Goal: Check status

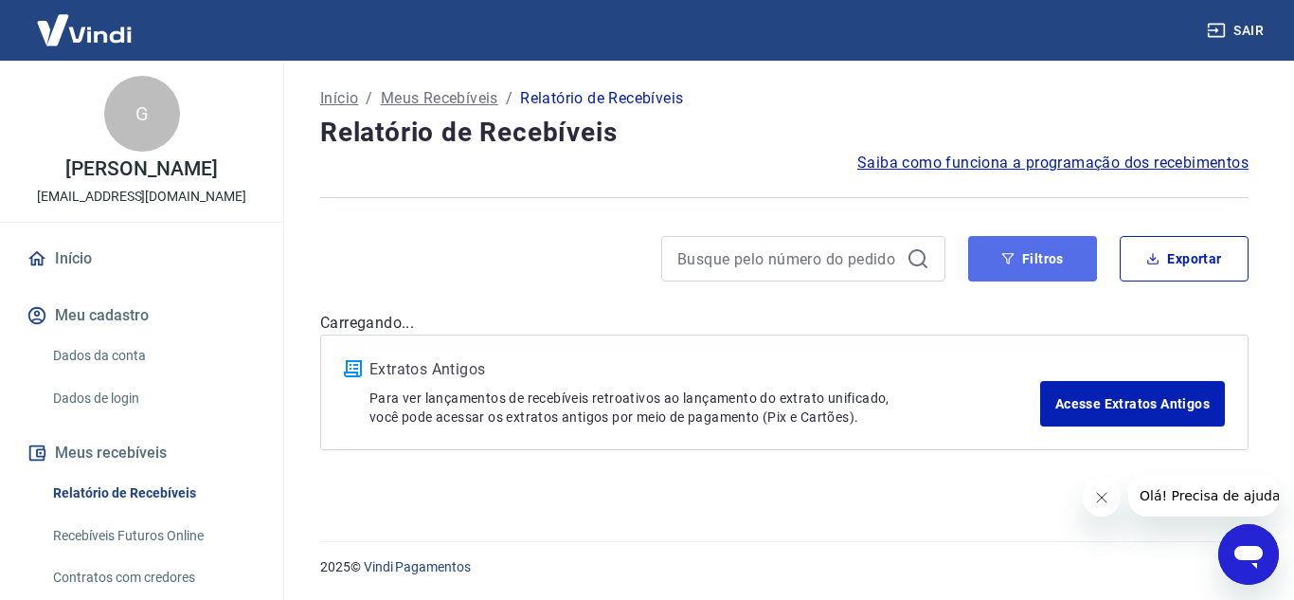
click at [1069, 262] on button "Filtros" at bounding box center [1032, 258] width 129 height 45
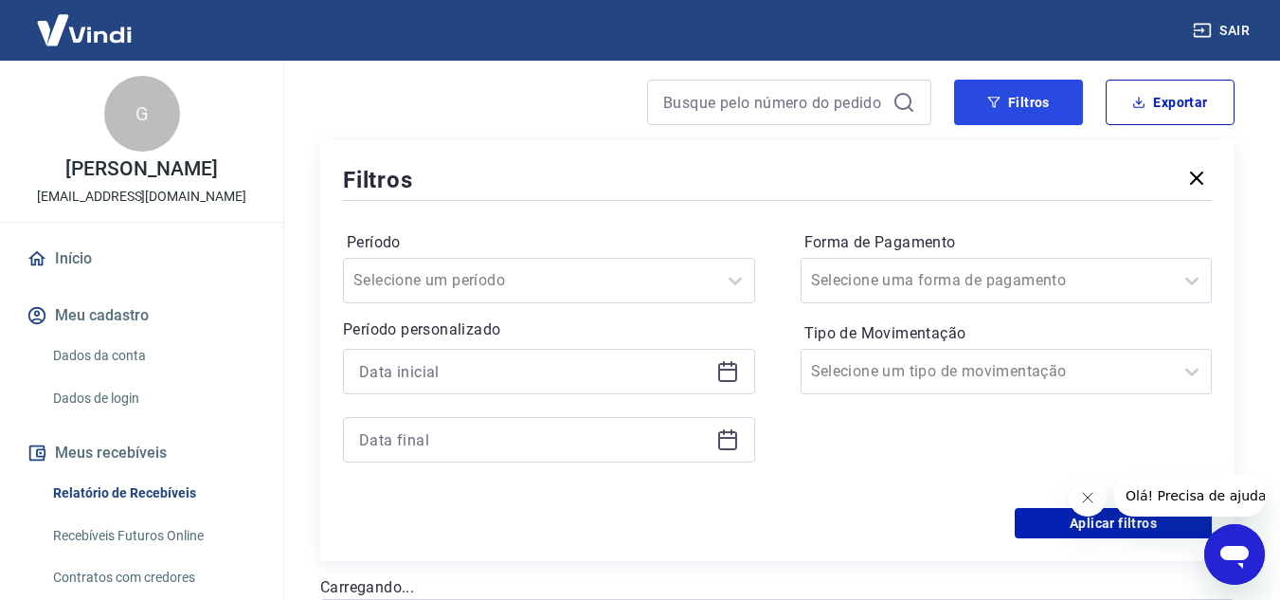
scroll to position [189, 0]
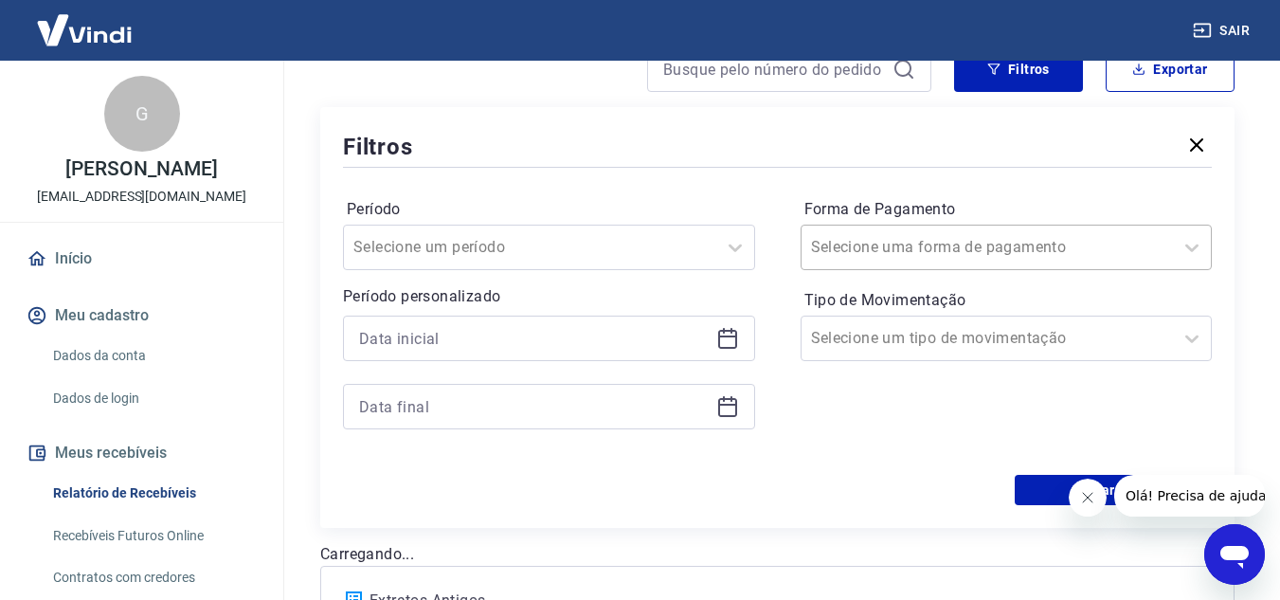
click at [901, 234] on div at bounding box center [987, 247] width 353 height 27
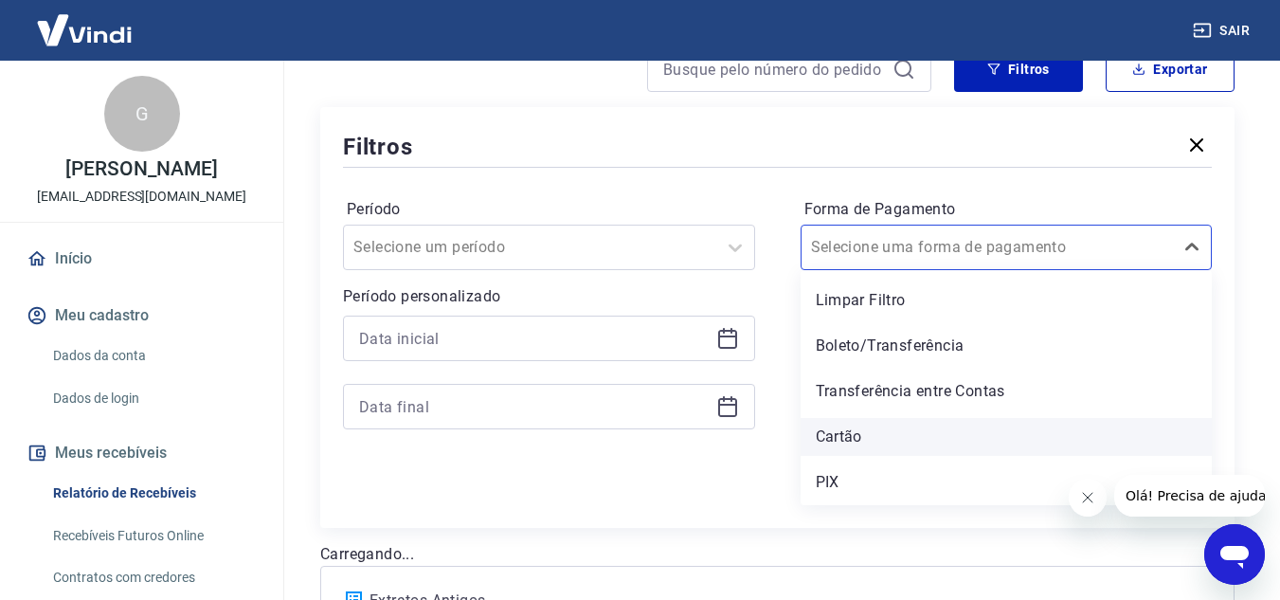
click at [891, 428] on div "Cartão" at bounding box center [1006, 437] width 412 height 38
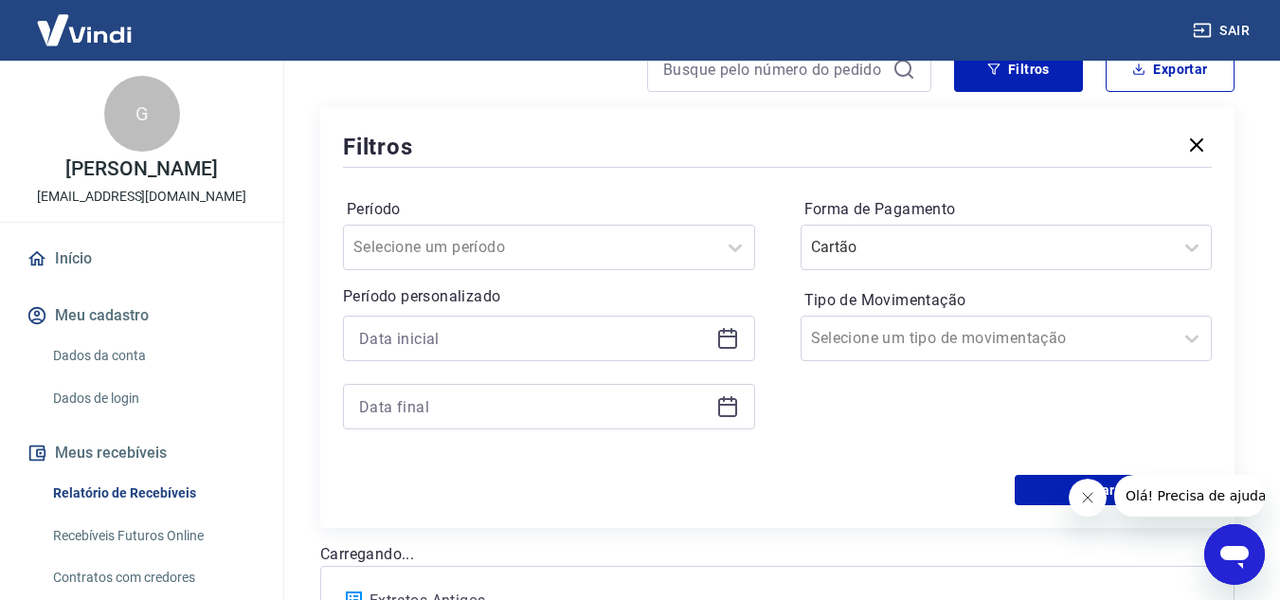
click at [735, 342] on icon at bounding box center [727, 339] width 19 height 19
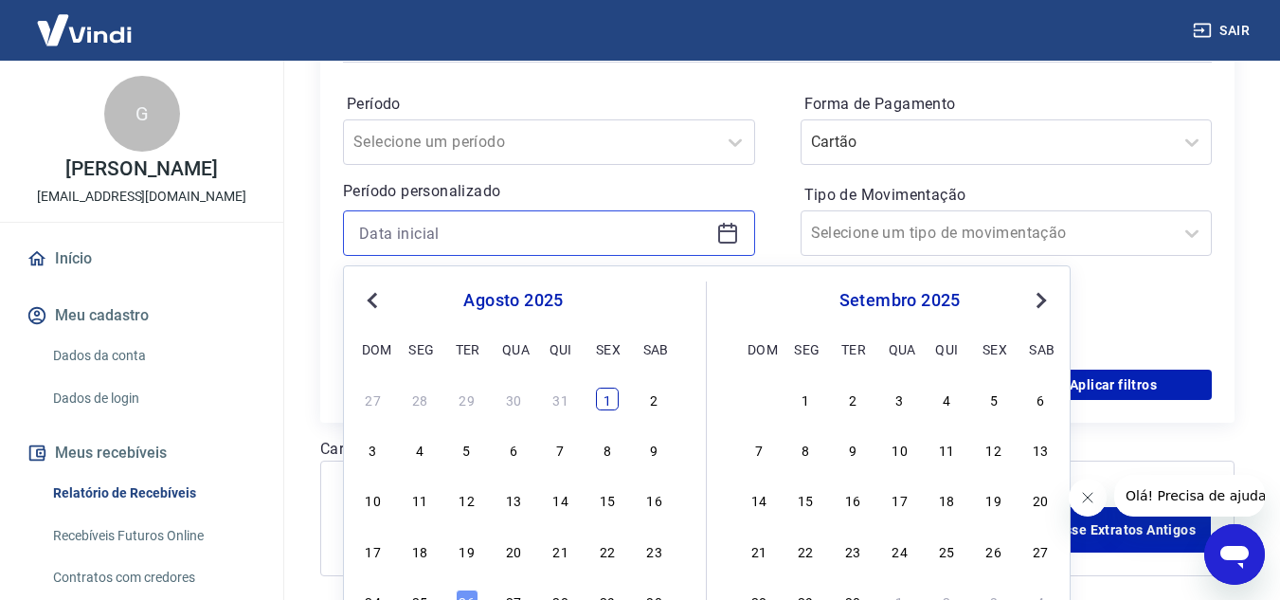
scroll to position [375, 0]
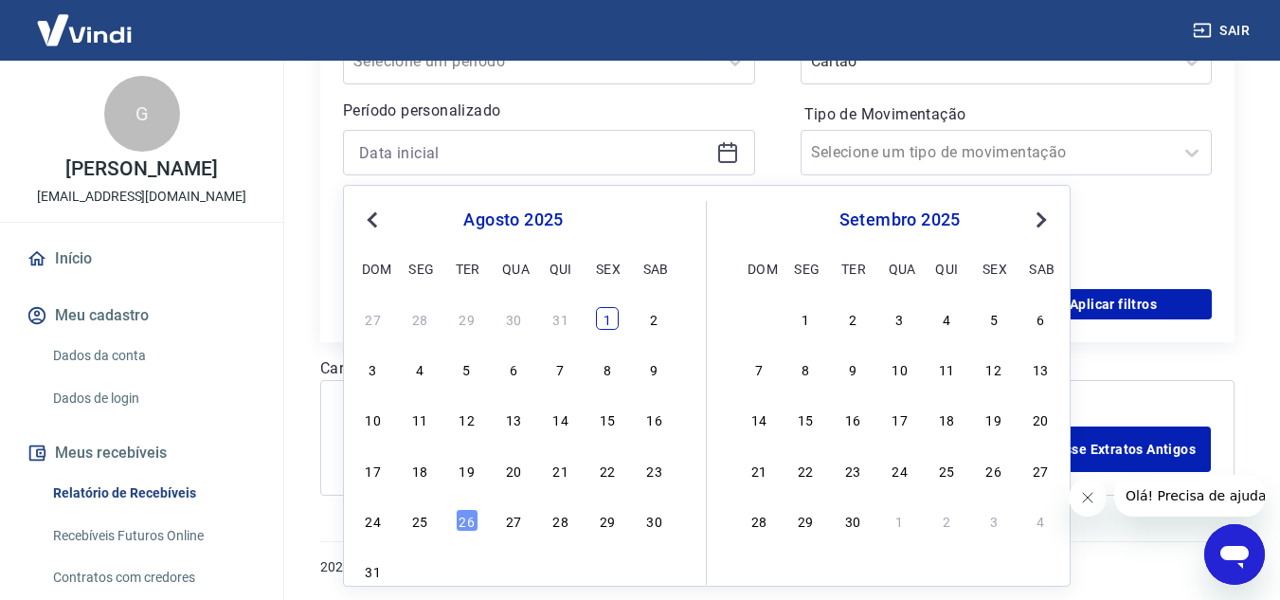
click at [608, 319] on div "1" at bounding box center [607, 318] width 23 height 23
type input "01/08/2025"
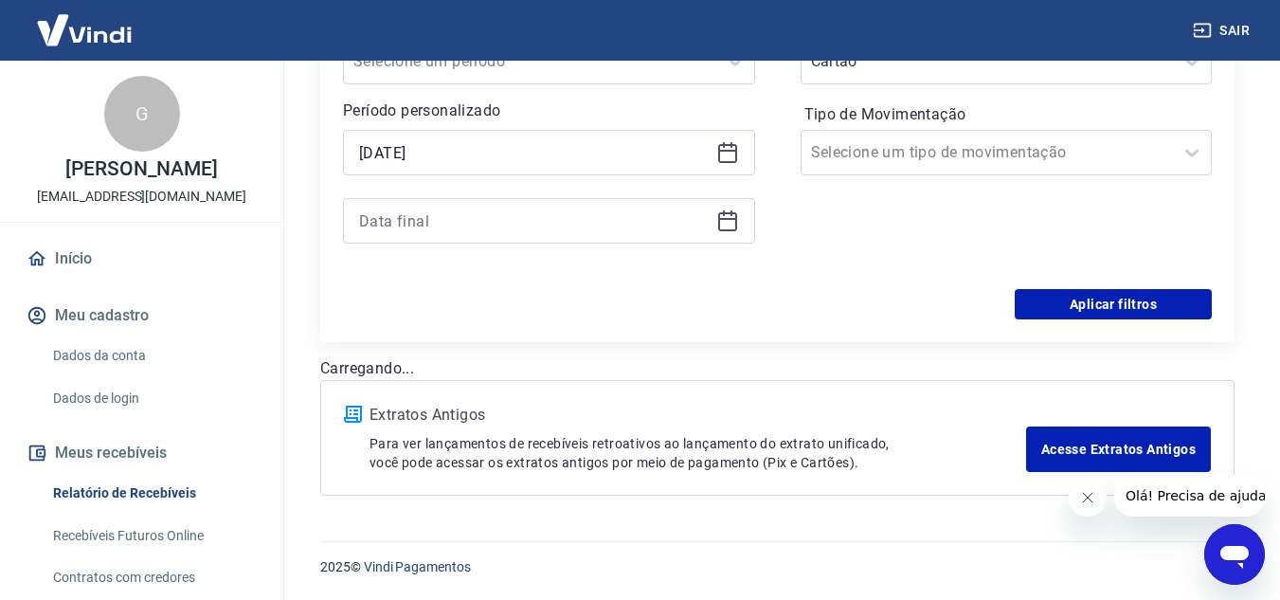
click at [734, 220] on icon at bounding box center [727, 219] width 19 height 2
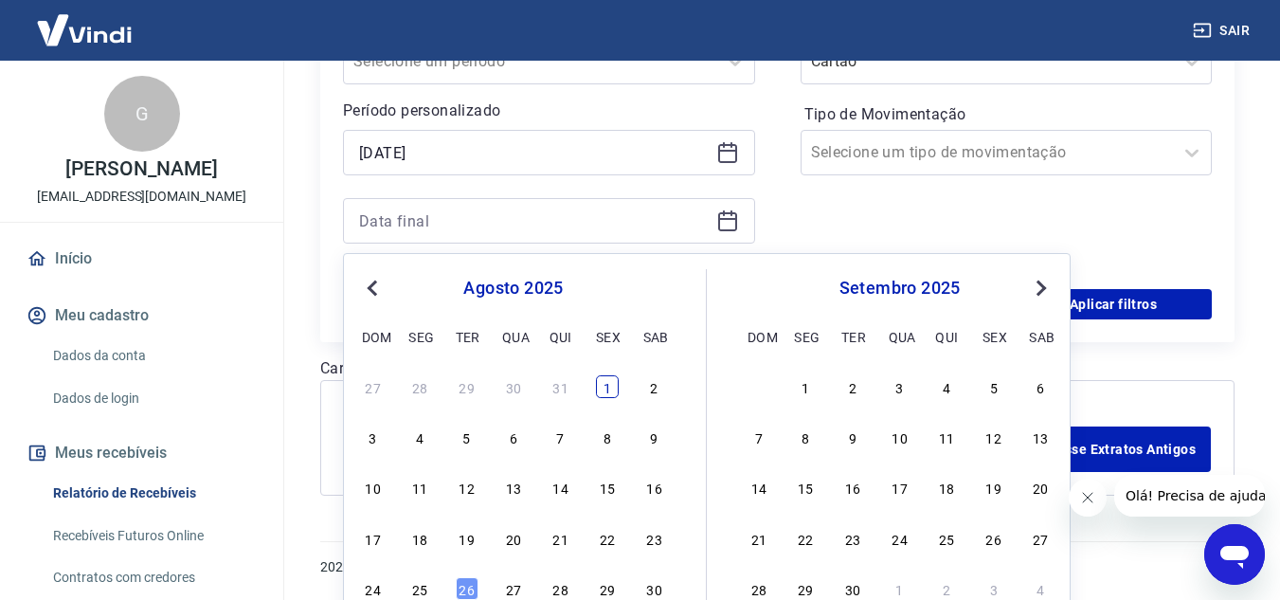
click at [609, 389] on div "1" at bounding box center [607, 386] width 23 height 23
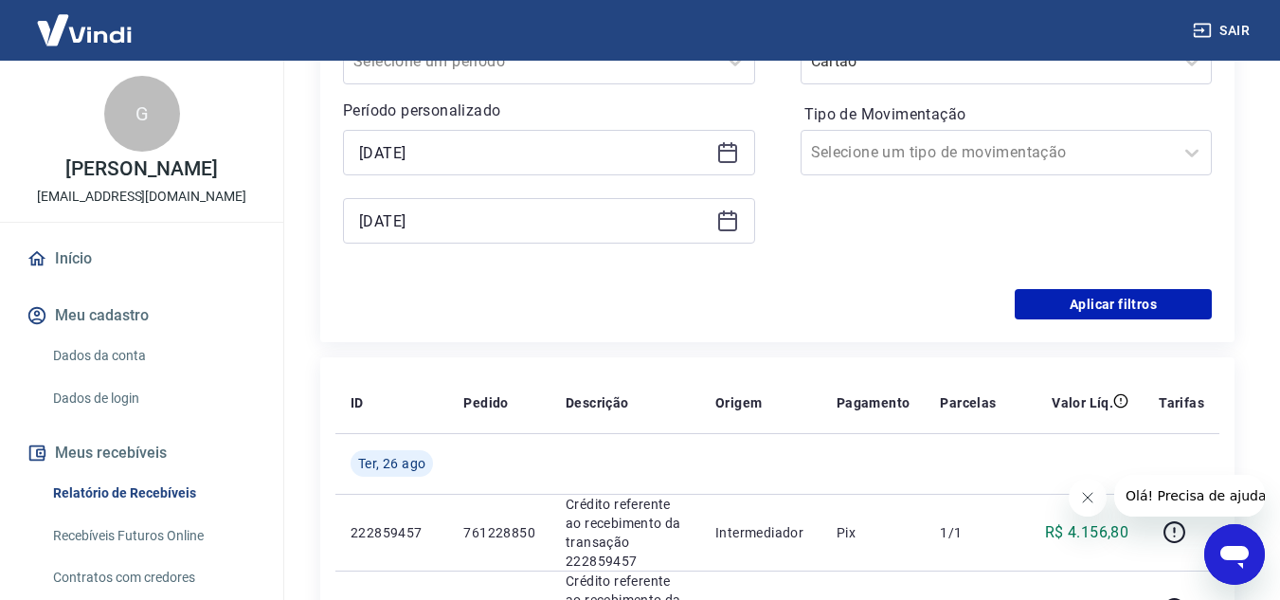
click at [609, 389] on th "Descrição" at bounding box center [625, 402] width 150 height 61
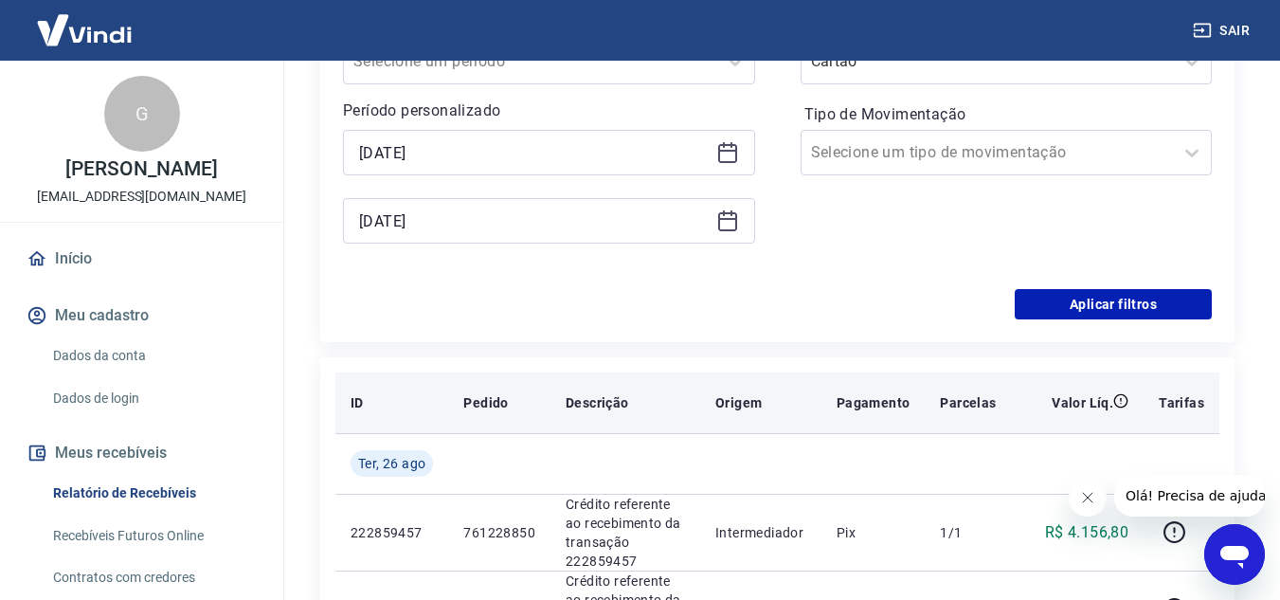
click at [612, 390] on th "Descrição" at bounding box center [625, 402] width 150 height 61
type input "01/08/2025"
click at [612, 390] on th "Descrição" at bounding box center [625, 402] width 150 height 61
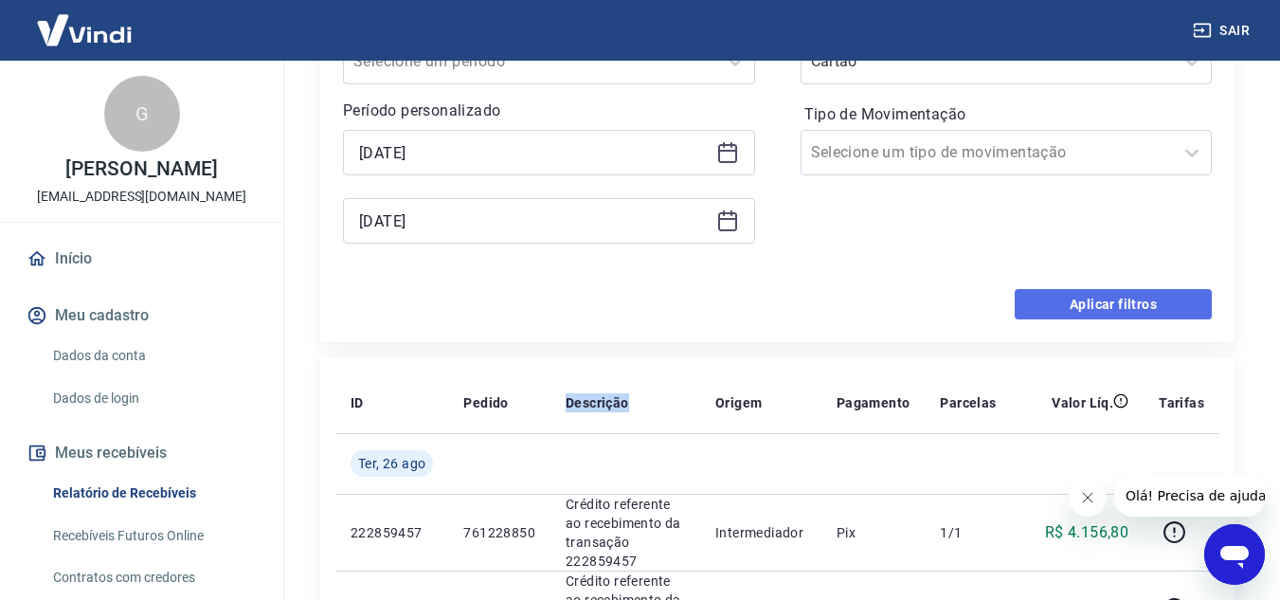
click at [1113, 303] on button "Aplicar filtros" at bounding box center [1113, 304] width 197 height 30
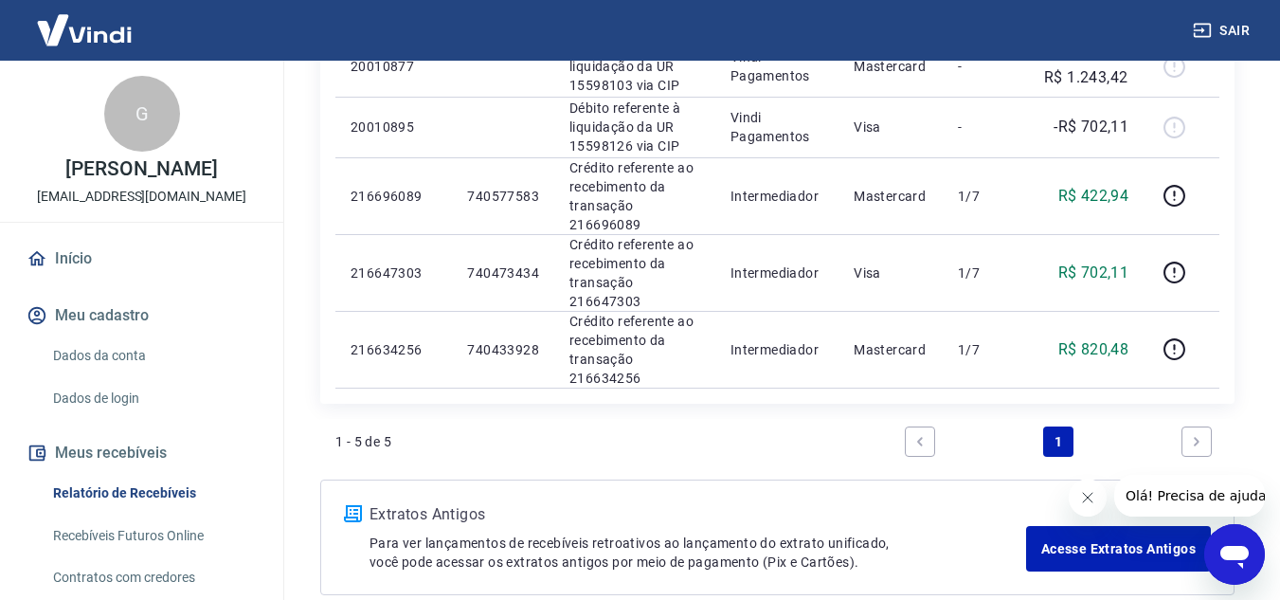
scroll to position [379, 0]
